Goal: Task Accomplishment & Management: Use online tool/utility

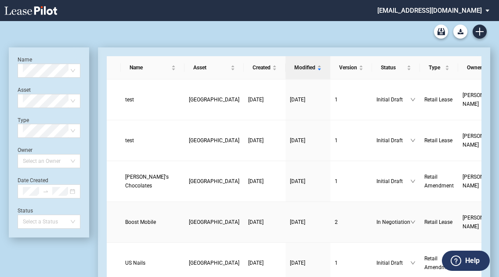
click at [135, 225] on span "Boost Mobile" at bounding box center [140, 222] width 31 height 6
click at [140, 223] on span "Boost Mobile" at bounding box center [140, 222] width 31 height 6
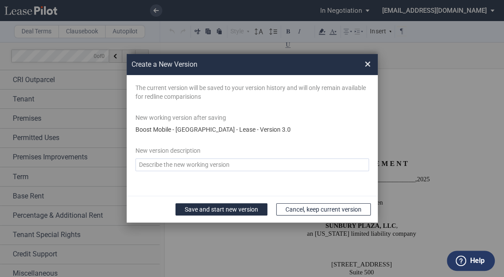
click at [190, 165] on textarea "Version Desc" at bounding box center [251, 165] width 233 height 13
type textarea "FINAL"
click at [216, 211] on button "Save and start new version" at bounding box center [221, 209] width 92 height 12
drag, startPoint x: 271, startPoint y: 18, endPoint x: 275, endPoint y: 9, distance: 10.2
click at [275, 9] on div "Create a New Version × The current version will be saved to your version histor…" at bounding box center [252, 138] width 504 height 277
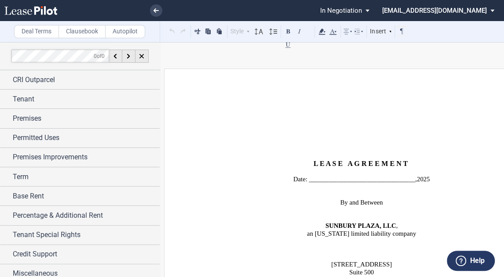
click at [362, 9] on span "In Negotiation" at bounding box center [341, 11] width 42 height 8
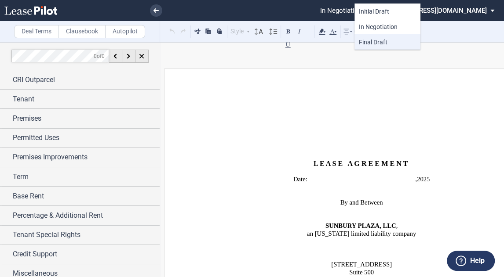
click at [379, 39] on span "Final Draft" at bounding box center [373, 42] width 29 height 7
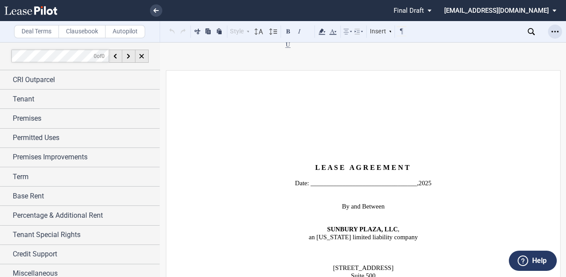
click at [503, 31] on icon "Open Lease options menu" at bounding box center [554, 31] width 7 height 7
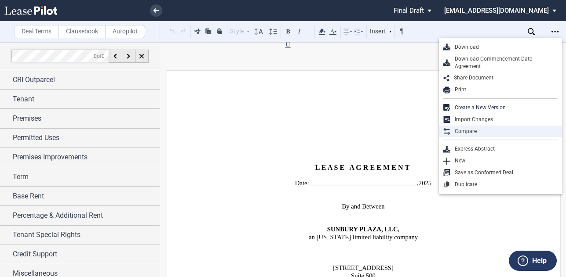
click at [470, 135] on div "Compare" at bounding box center [500, 132] width 123 height 12
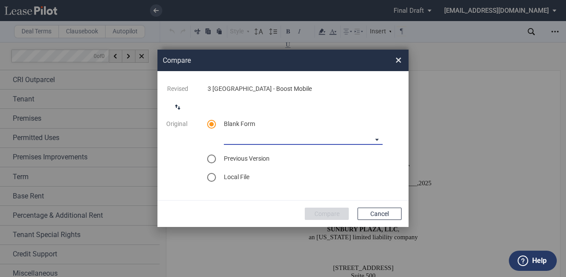
click at [368, 139] on md-select "[PERSON_NAME] [US_STATE] Lease Blank [PERSON_NAME] [US_STATE] Lease Blank [PERS…" at bounding box center [303, 138] width 159 height 13
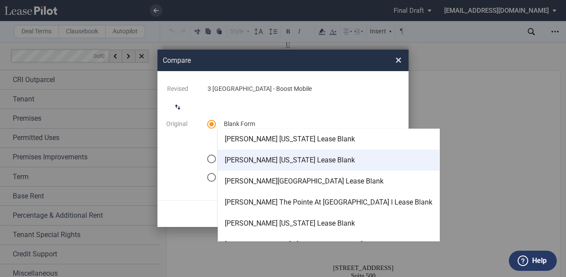
click at [320, 156] on md-option "[PERSON_NAME] [US_STATE] Lease Blank" at bounding box center [329, 160] width 222 height 21
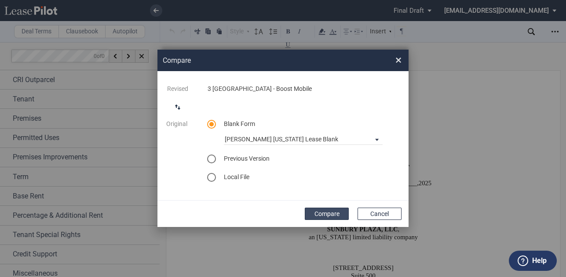
click at [326, 211] on button "Compare" at bounding box center [327, 214] width 44 height 12
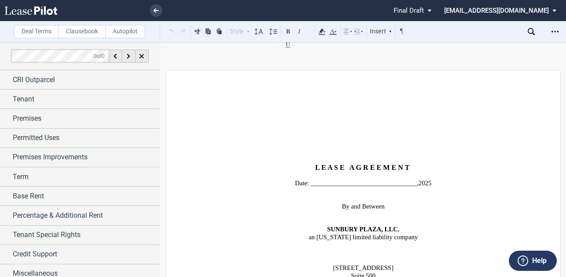
scroll to position [93, 0]
